Goal: Use online tool/utility

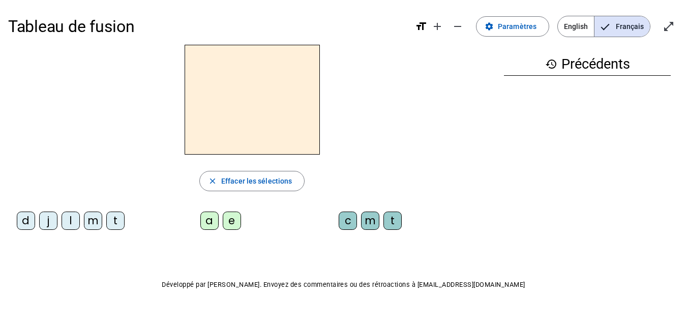
scroll to position [7, 0]
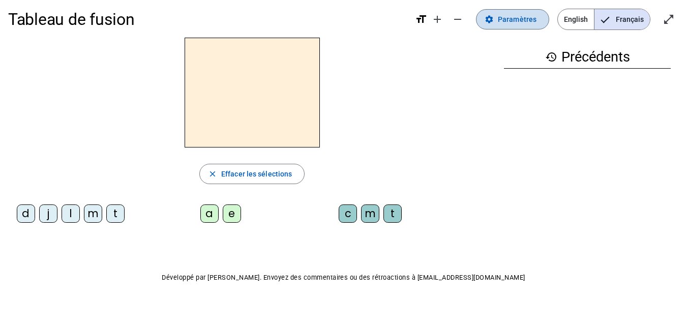
click at [530, 18] on span "Paramètres" at bounding box center [517, 19] width 39 height 12
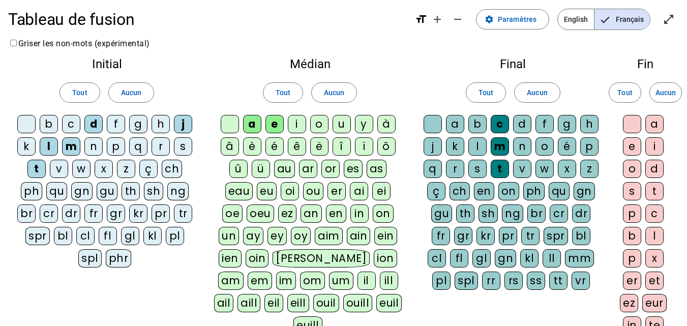
click at [22, 123] on div at bounding box center [26, 124] width 18 height 18
click at [299, 123] on div "i" at bounding box center [297, 124] width 18 height 18
click at [347, 120] on div "u" at bounding box center [341, 124] width 18 height 18
click at [473, 140] on div "l" at bounding box center [477, 146] width 18 height 18
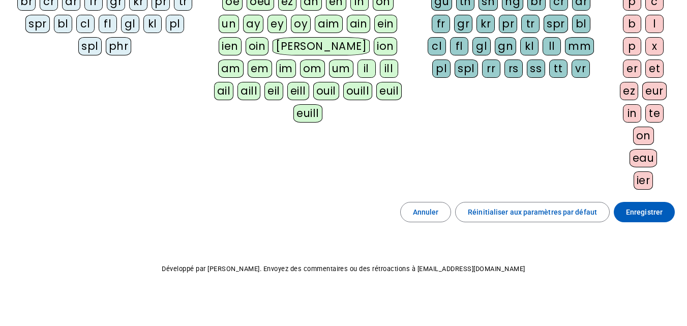
scroll to position [222, 0]
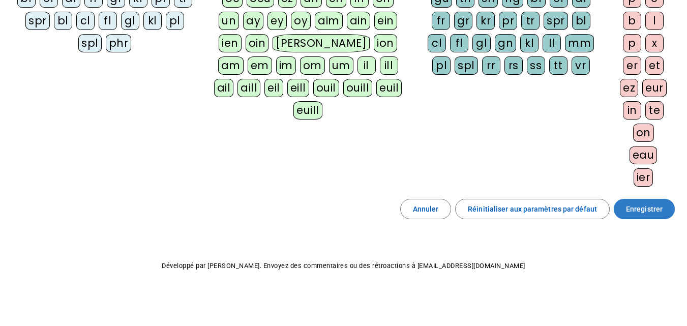
click at [647, 204] on span "Enregistrer" at bounding box center [644, 209] width 37 height 12
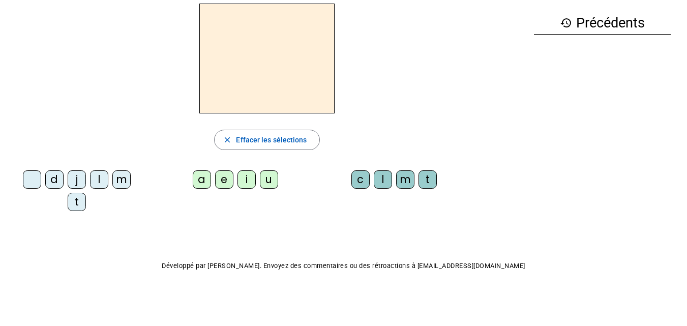
scroll to position [41, 0]
click at [245, 181] on div "i" at bounding box center [246, 179] width 18 height 18
click at [379, 174] on div "l" at bounding box center [383, 179] width 18 height 18
click at [120, 178] on div "m" at bounding box center [121, 179] width 18 height 18
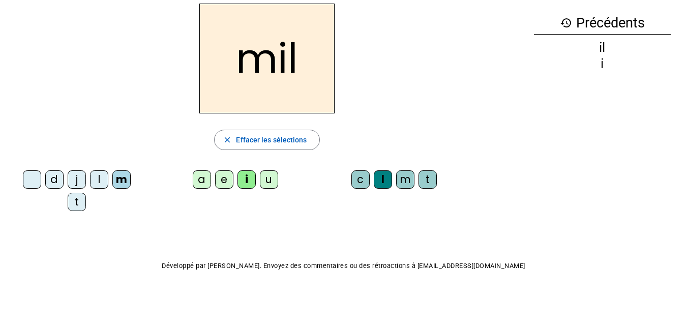
click at [206, 176] on div "a" at bounding box center [202, 179] width 18 height 18
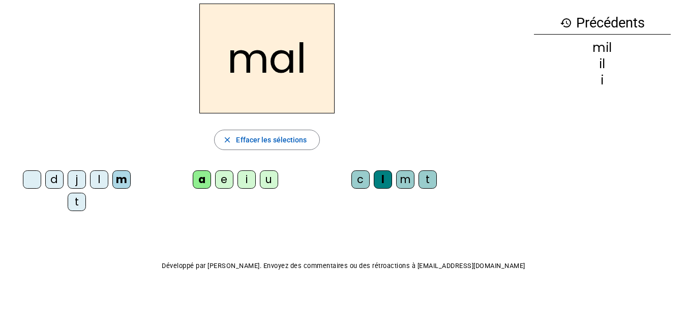
click at [404, 181] on div "m" at bounding box center [405, 179] width 18 height 18
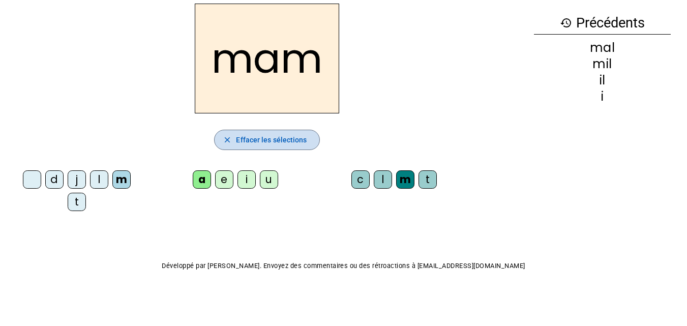
click at [284, 138] on span "Effacer les sélections" at bounding box center [271, 140] width 71 height 12
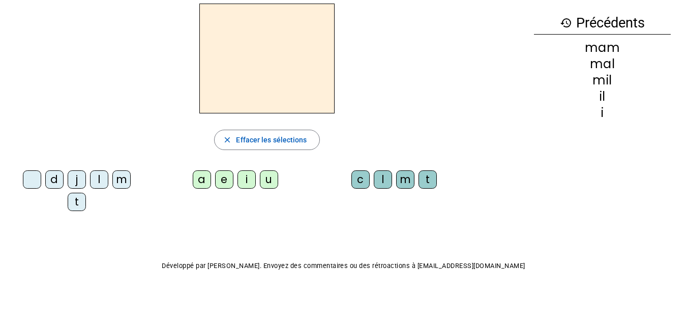
click at [118, 179] on div "m" at bounding box center [121, 179] width 18 height 18
click at [204, 180] on div "a" at bounding box center [202, 179] width 18 height 18
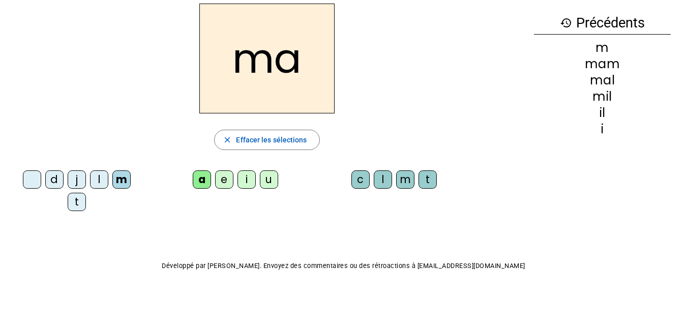
click at [97, 180] on div "l" at bounding box center [99, 179] width 18 height 18
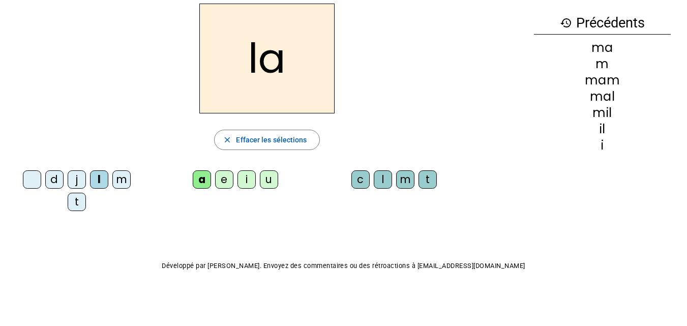
click at [269, 181] on div "u" at bounding box center [269, 179] width 18 height 18
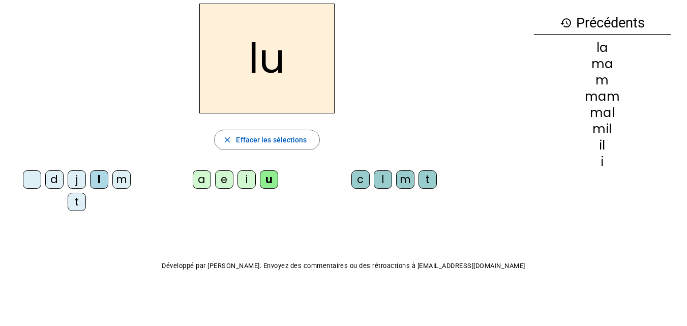
click at [58, 180] on div "d" at bounding box center [54, 179] width 18 height 18
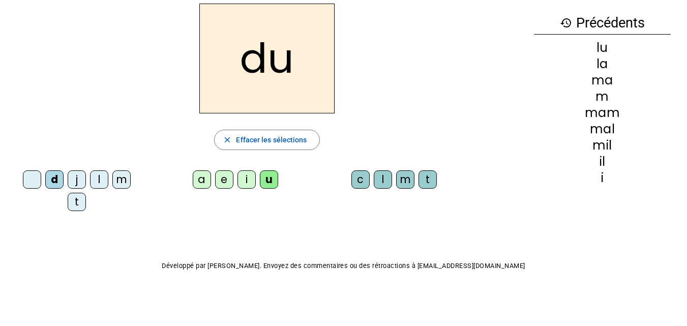
click at [76, 207] on div "t" at bounding box center [77, 202] width 18 height 18
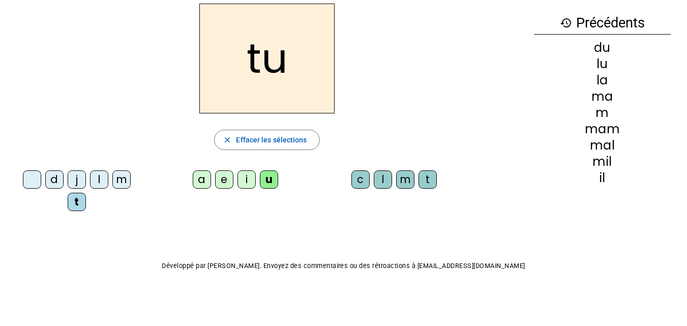
click at [224, 179] on div "e" at bounding box center [224, 179] width 18 height 18
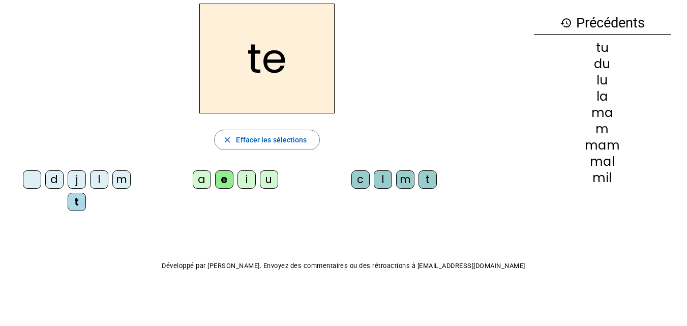
click at [53, 176] on div "d" at bounding box center [54, 179] width 18 height 18
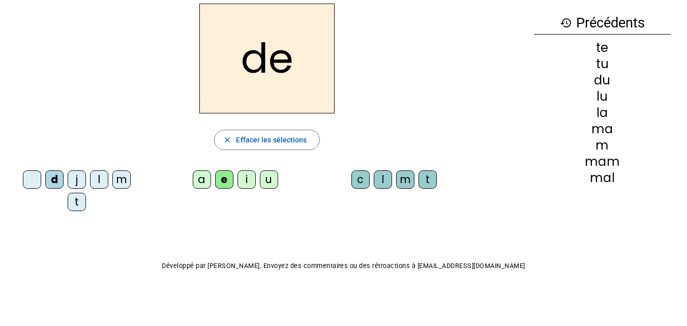
click at [80, 180] on div "j" at bounding box center [77, 179] width 18 height 18
